Goal: Find contact information: Find contact information

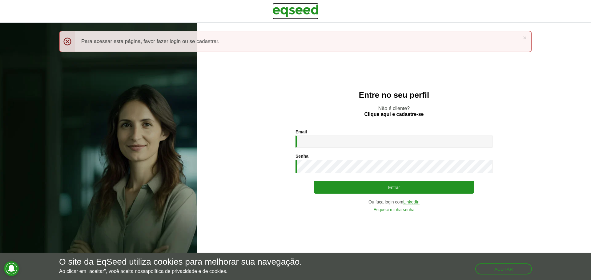
click at [301, 14] on img at bounding box center [295, 10] width 46 height 15
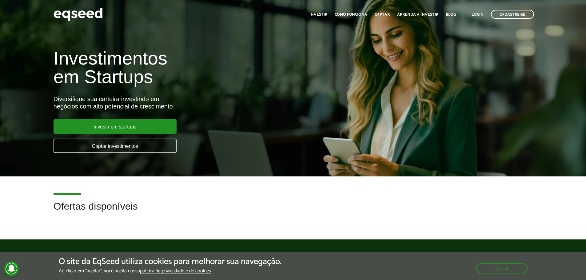
click at [87, 103] on div "Diversifique sua carteira investindo em negócios com alto potencial de crescime…" at bounding box center [196, 102] width 284 height 15
click at [86, 99] on div "Diversifique sua carteira investindo em negócios com alto potencial de crescime…" at bounding box center [196, 102] width 284 height 15
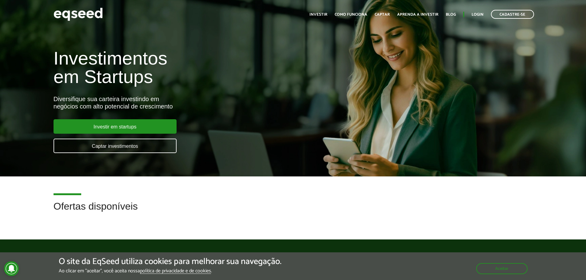
click at [286, 151] on div "Investimentos em Startups Diversifique sua carteira investindo em negócios com …" at bounding box center [195, 97] width 293 height 121
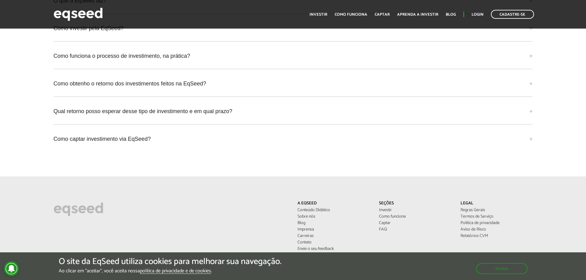
scroll to position [1472, 0]
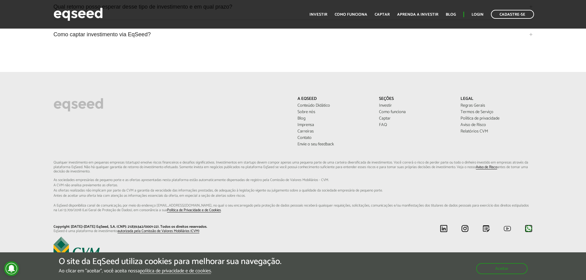
click at [527, 225] on img at bounding box center [529, 229] width 8 height 8
click at [313, 136] on link "Contato" at bounding box center [333, 138] width 72 height 4
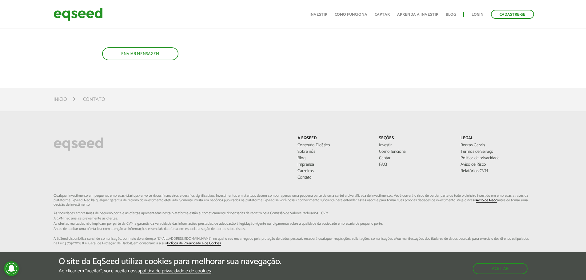
scroll to position [215, 0]
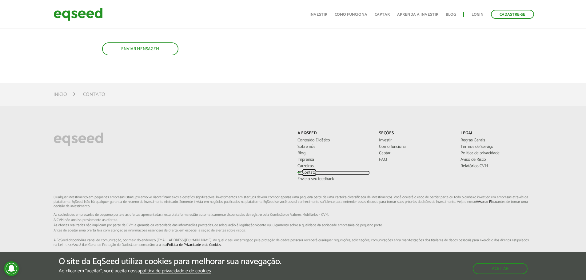
click at [308, 175] on link "Contato" at bounding box center [333, 173] width 72 height 4
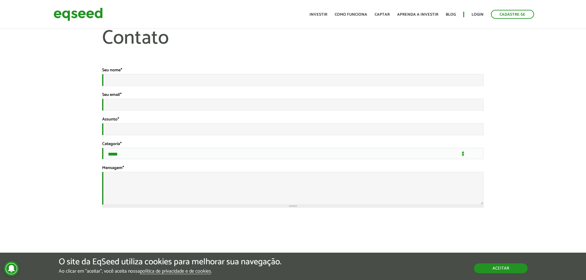
click at [496, 270] on button "Aceitar" at bounding box center [501, 269] width 54 height 10
